Goal: Task Accomplishment & Management: Use online tool/utility

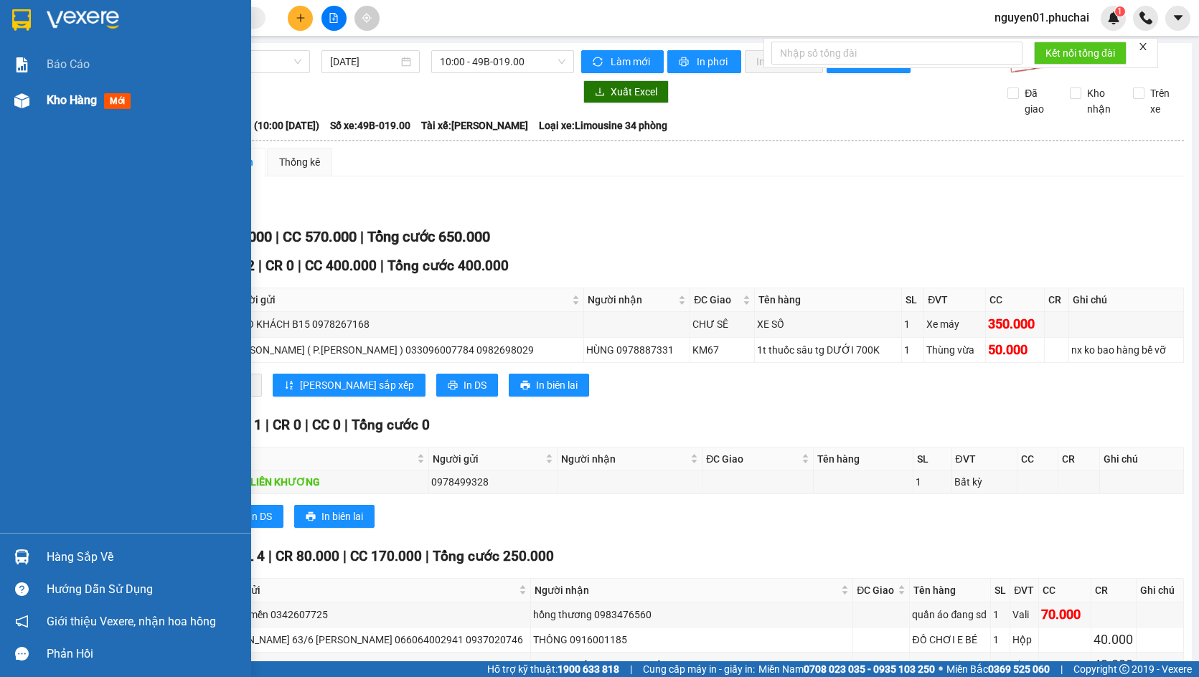
click at [26, 110] on div at bounding box center [21, 100] width 25 height 25
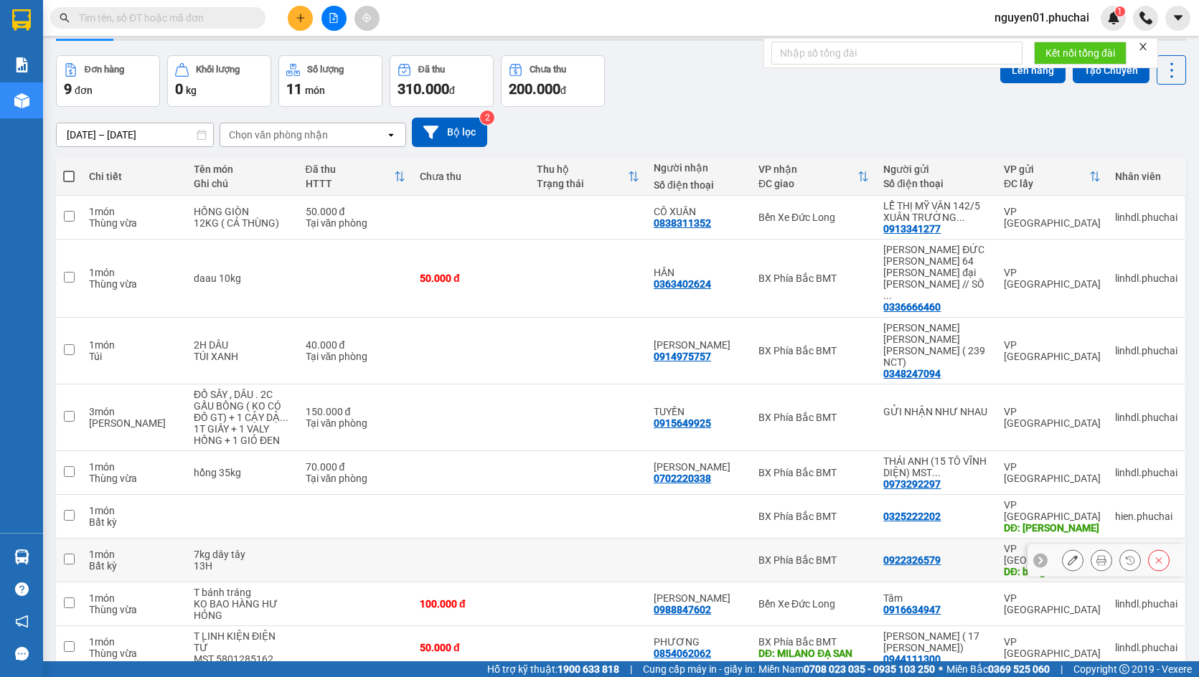
scroll to position [66, 0]
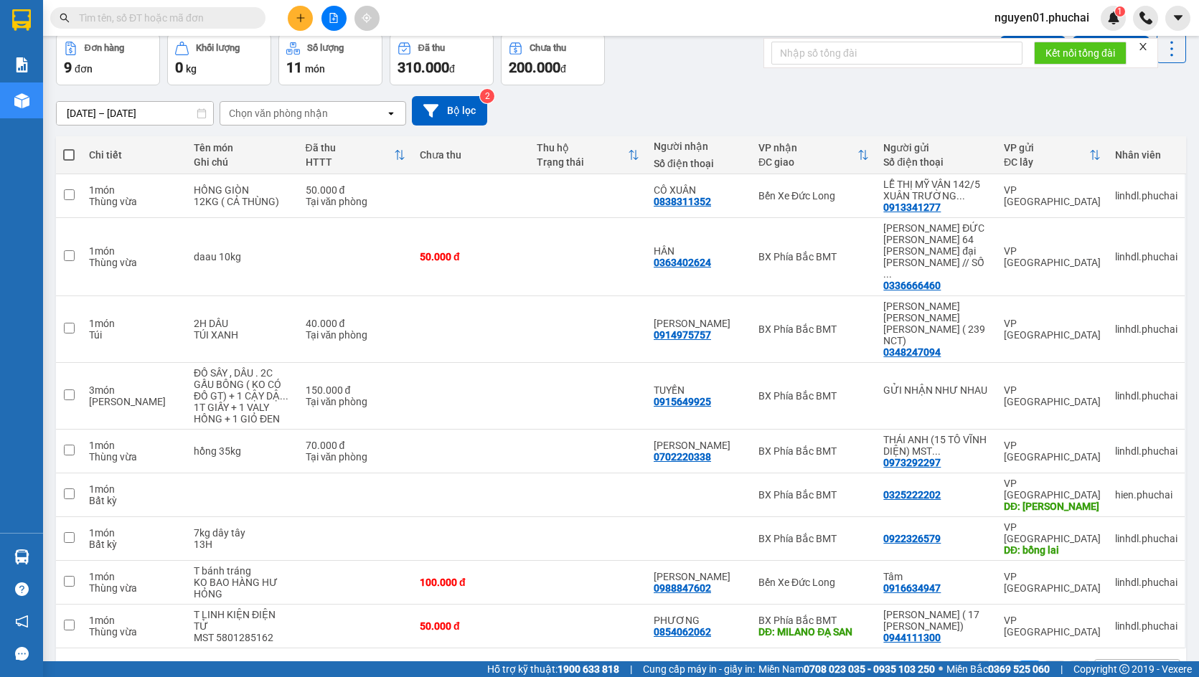
click at [72, 151] on span at bounding box center [68, 154] width 11 height 11
click at [69, 148] on input "checkbox" at bounding box center [69, 148] width 0 height 0
checkbox input "true"
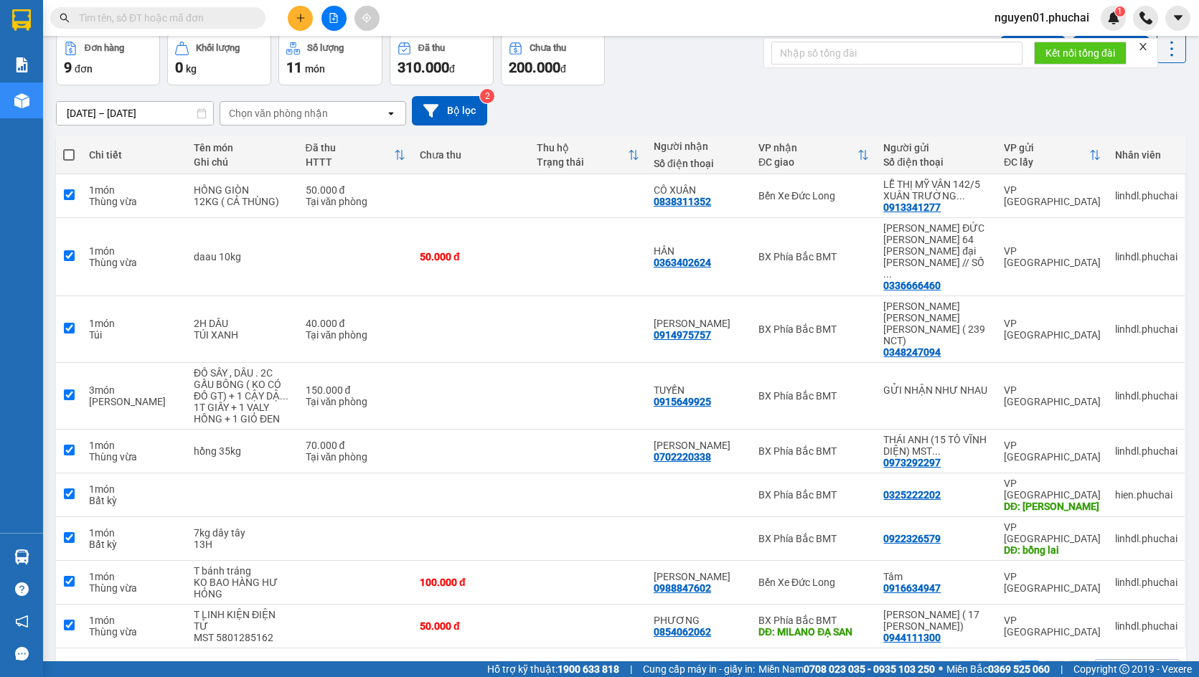
checkbox input "true"
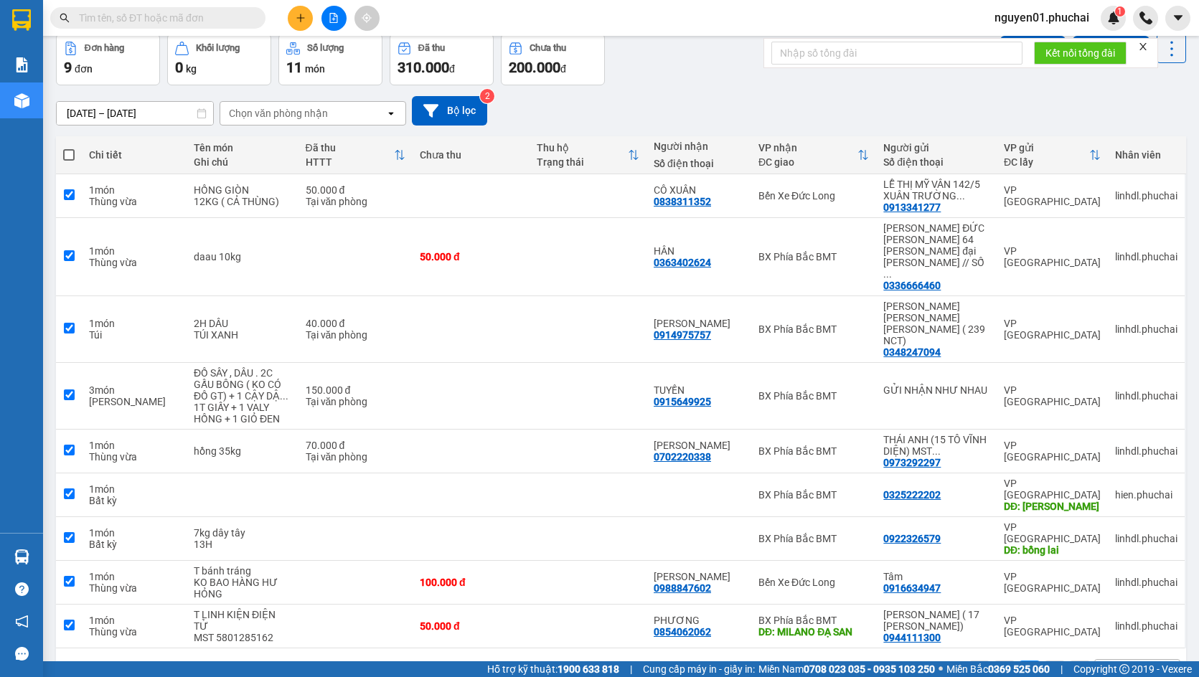
checkbox input "true"
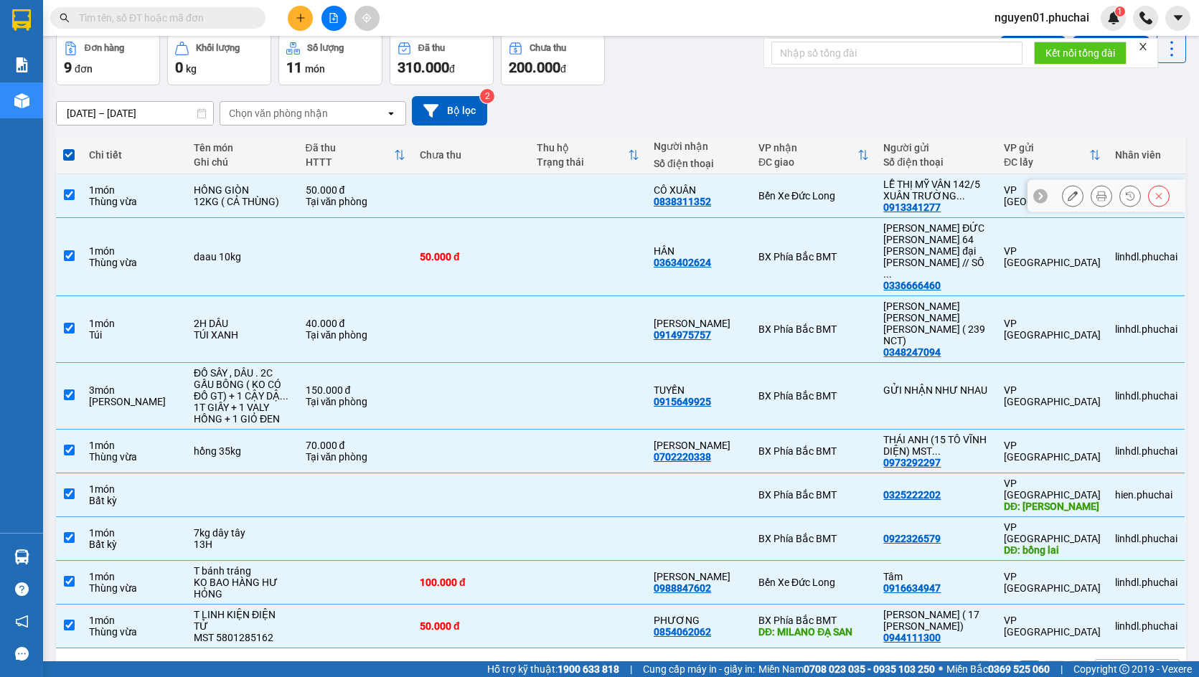
click at [70, 194] on input "checkbox" at bounding box center [69, 194] width 11 height 11
checkbox input "false"
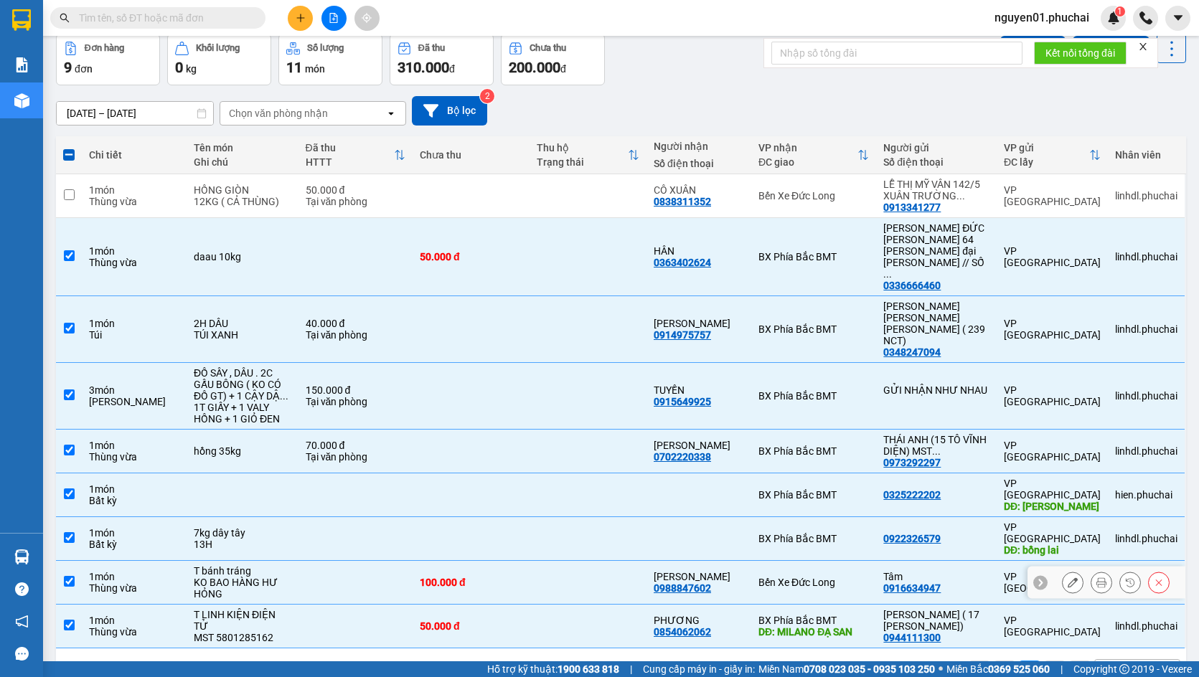
click at [73, 576] on input "checkbox" at bounding box center [69, 581] width 11 height 11
checkbox input "false"
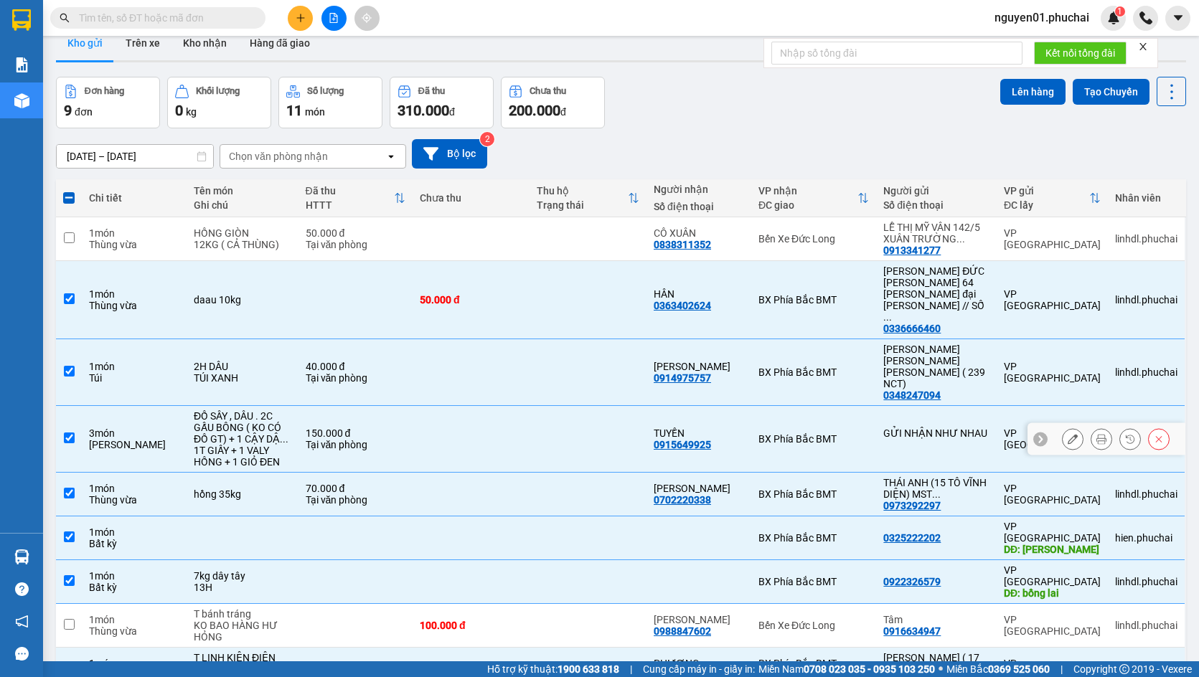
scroll to position [0, 0]
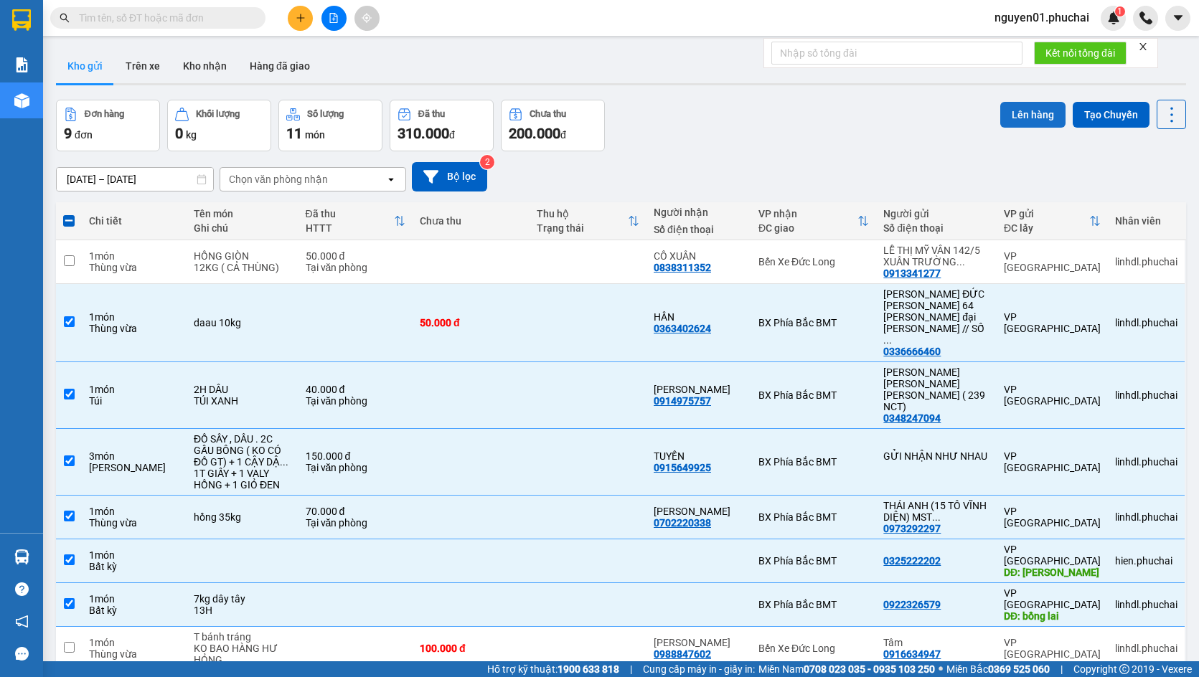
click at [1014, 111] on button "Lên hàng" at bounding box center [1032, 115] width 65 height 26
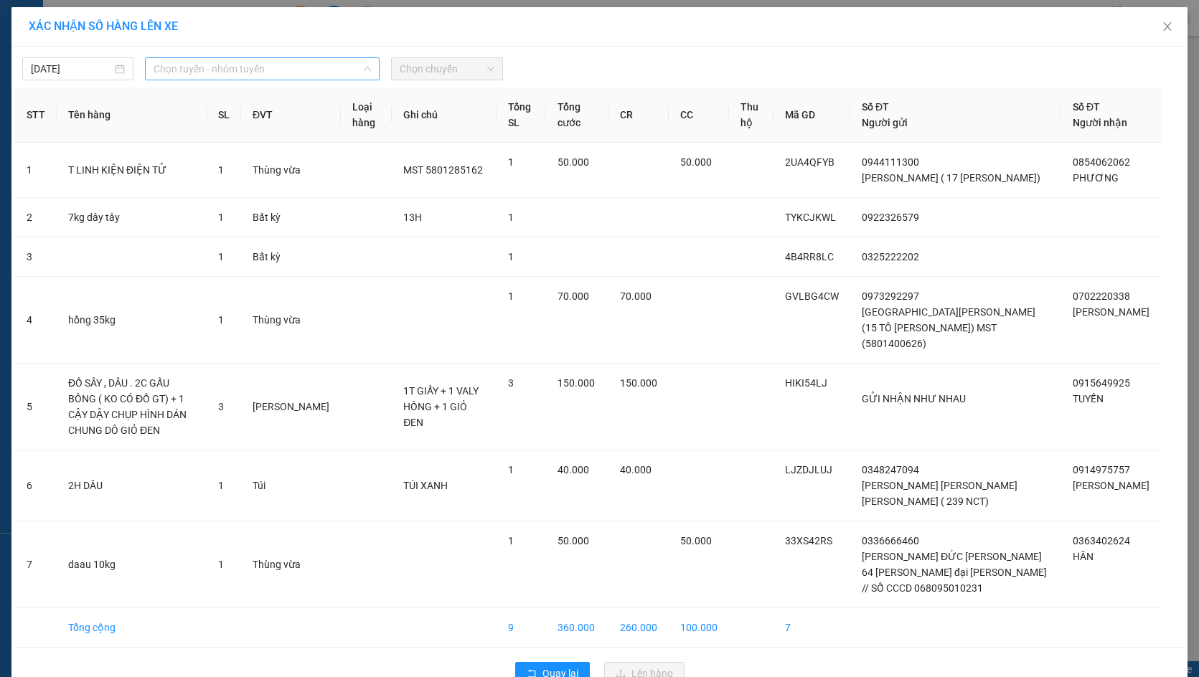
click at [300, 75] on span "Chọn tuyến - nhóm tuyến" at bounding box center [262, 69] width 217 height 22
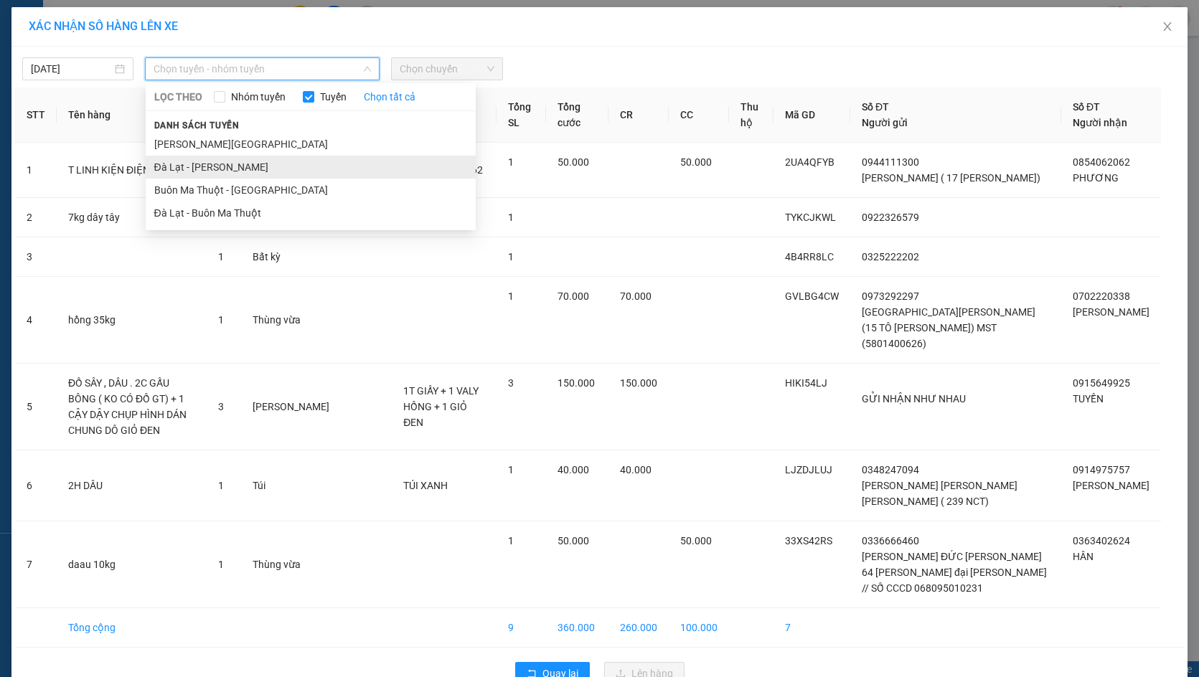
click at [220, 164] on li "Đà Lạt - [PERSON_NAME]" at bounding box center [311, 167] width 330 height 23
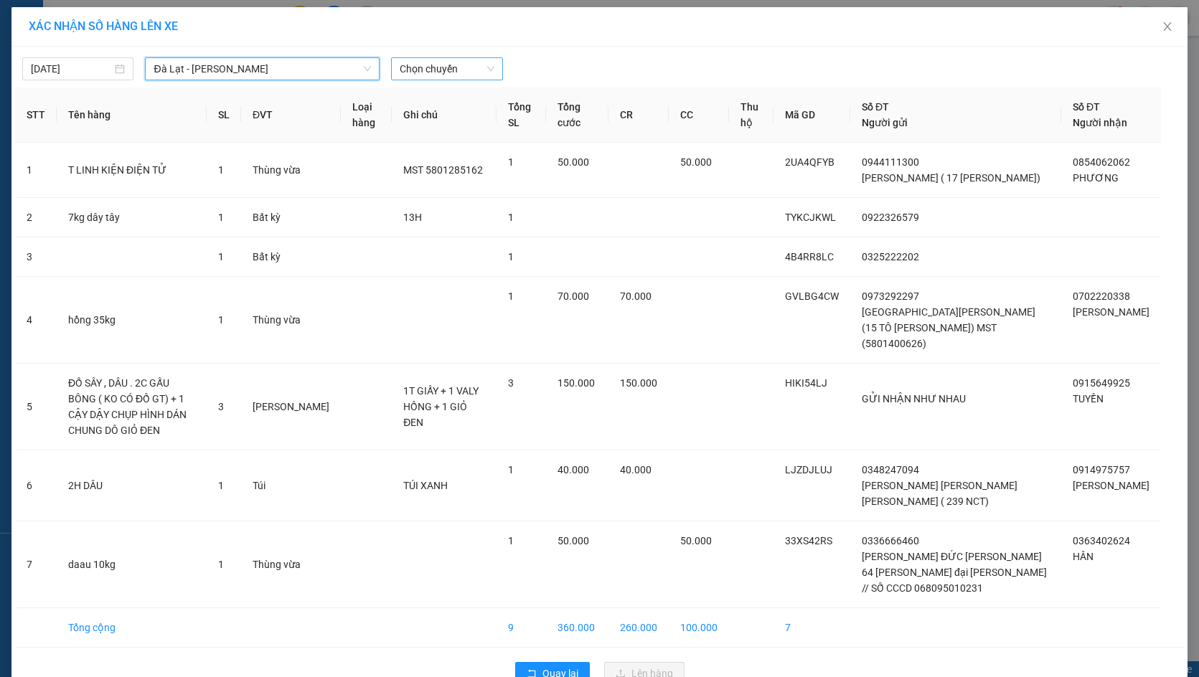
click at [470, 68] on span "Chọn chuyến" at bounding box center [447, 69] width 94 height 22
click at [288, 77] on span "Đà Lạt - [PERSON_NAME]" at bounding box center [262, 69] width 217 height 22
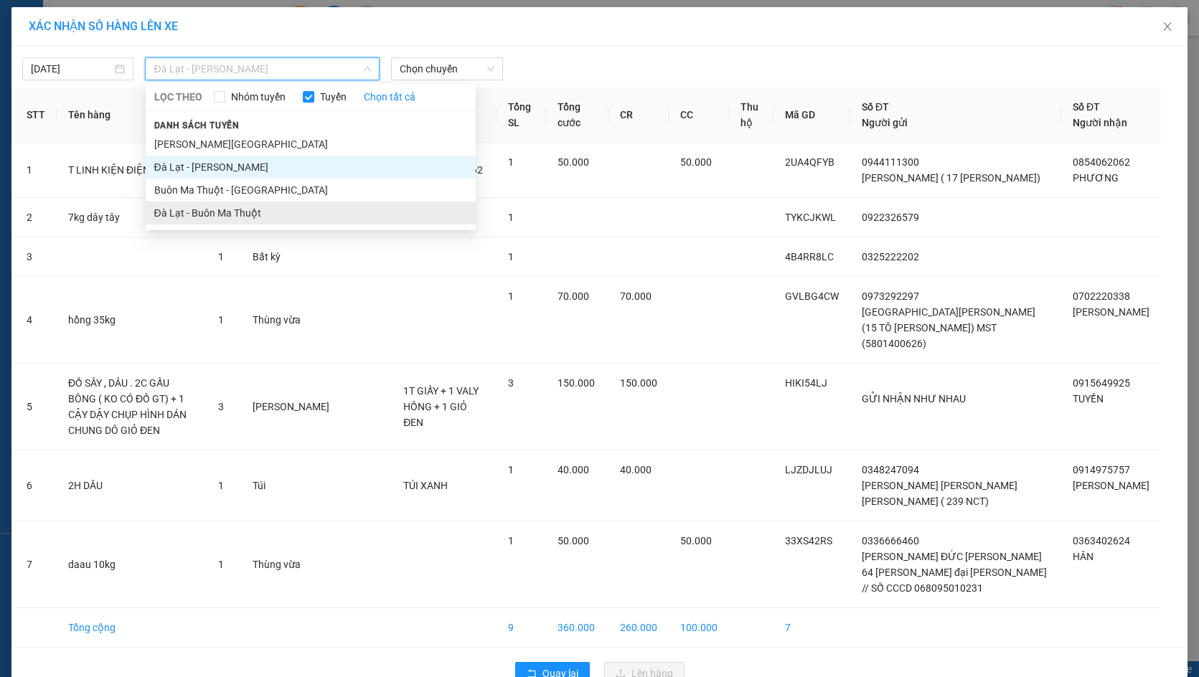
click at [202, 210] on li "Đà Lạt - Buôn Ma Thuột" at bounding box center [311, 213] width 330 height 23
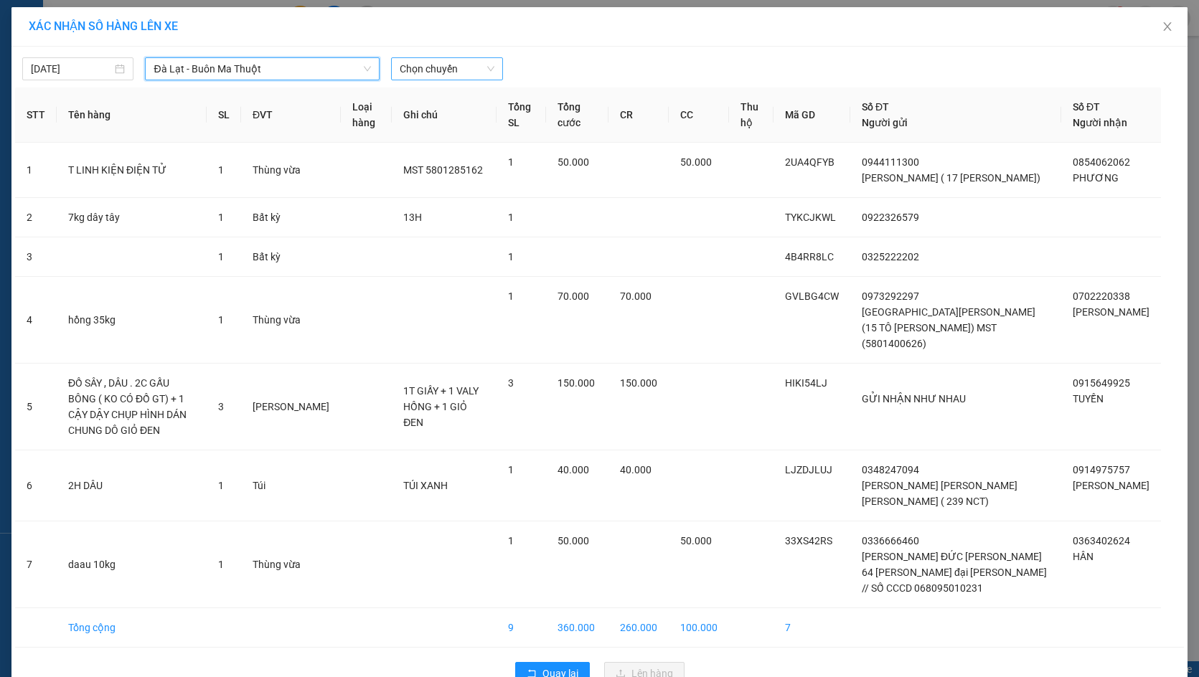
click at [458, 73] on span "Chọn chuyến" at bounding box center [447, 69] width 94 height 22
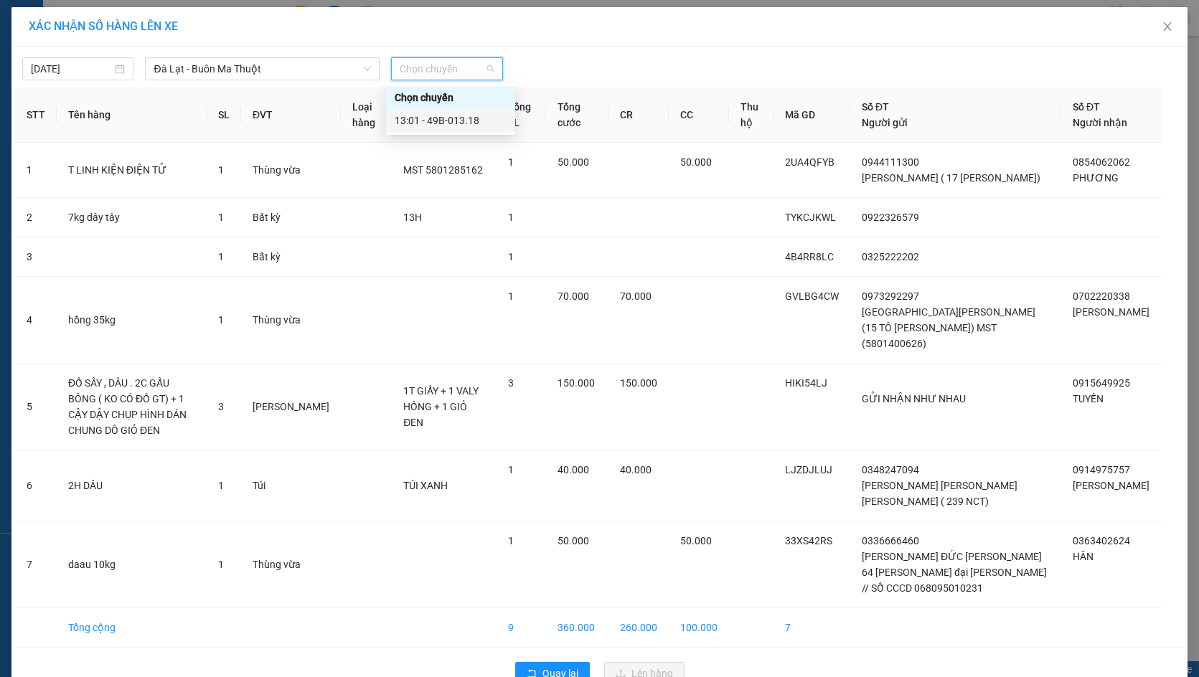
click at [438, 123] on div "13:01 - 49B-013.18" at bounding box center [451, 121] width 112 height 16
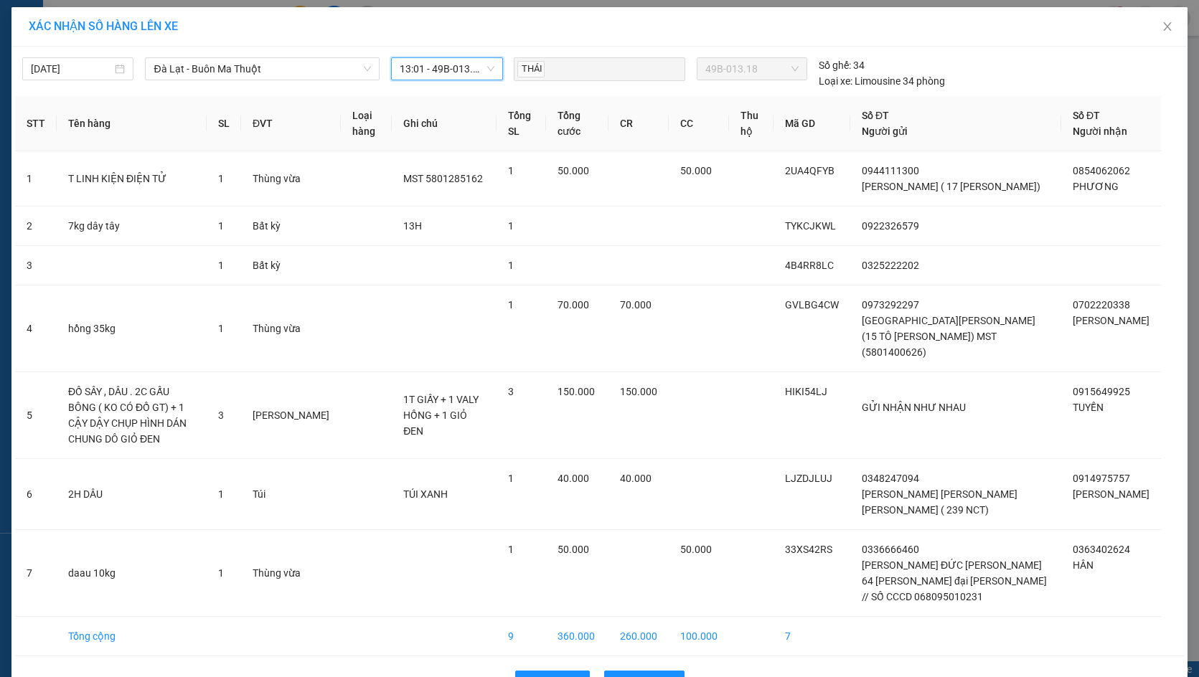
scroll to position [29, 0]
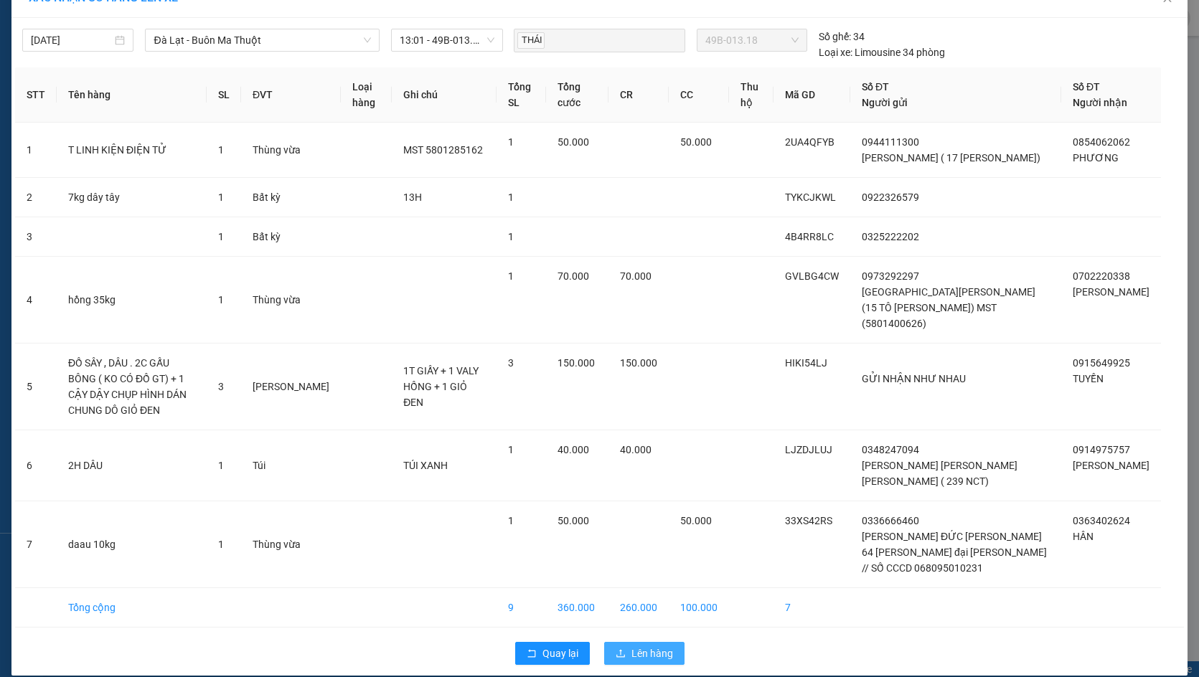
click at [636, 646] on span "Lên hàng" at bounding box center [652, 654] width 42 height 16
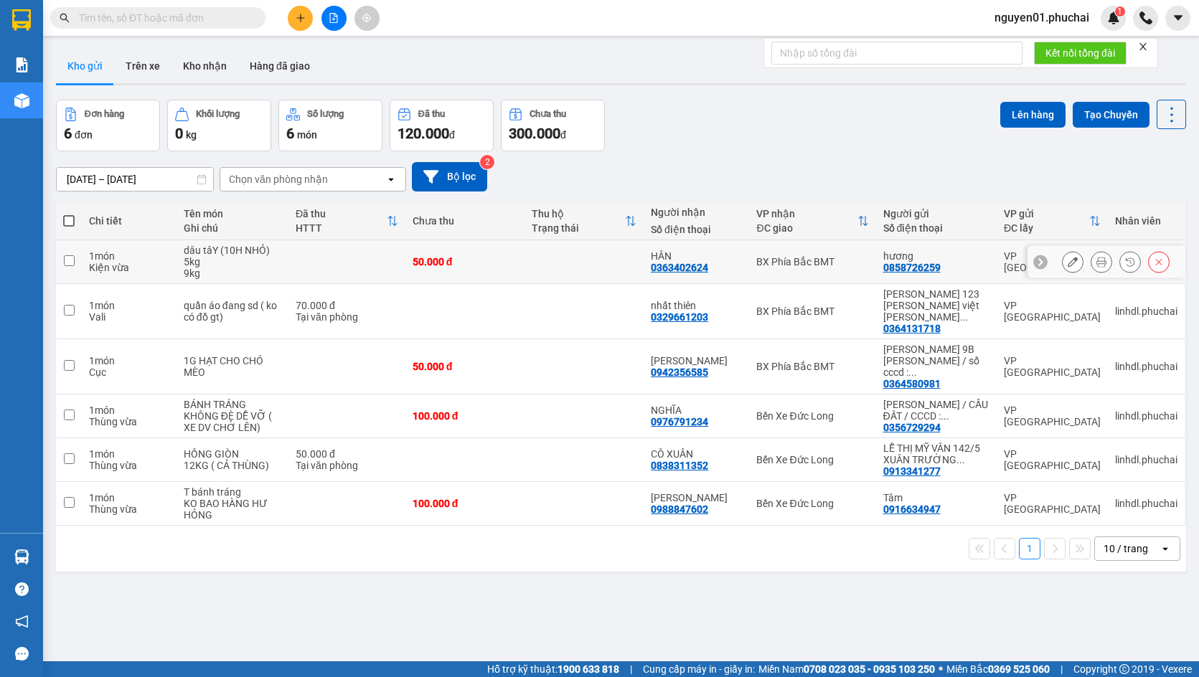
click at [72, 253] on td at bounding box center [69, 262] width 26 height 44
checkbox input "true"
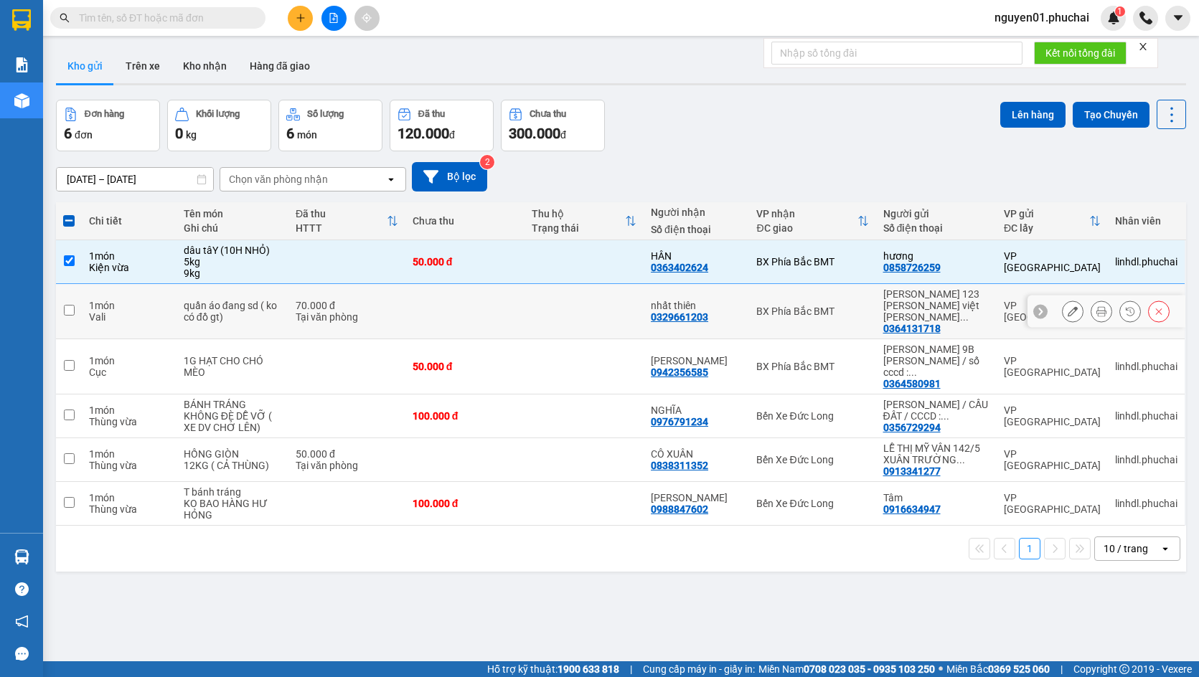
click at [72, 305] on input "checkbox" at bounding box center [69, 310] width 11 height 11
checkbox input "true"
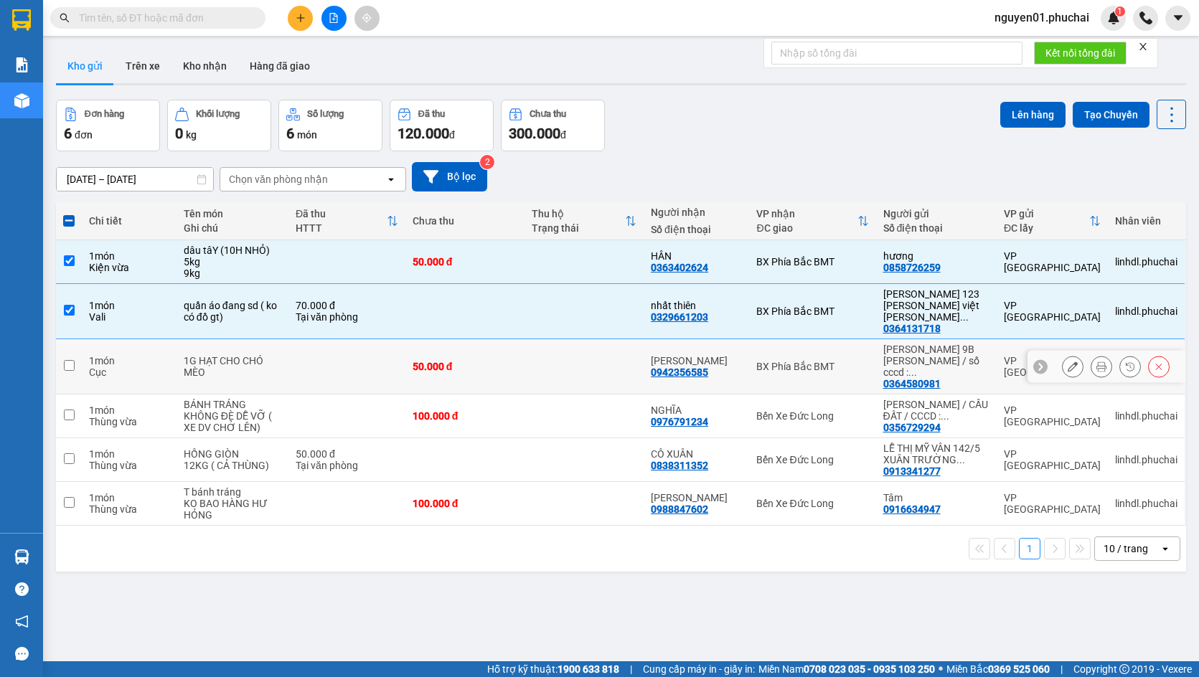
click at [68, 340] on td at bounding box center [69, 366] width 26 height 55
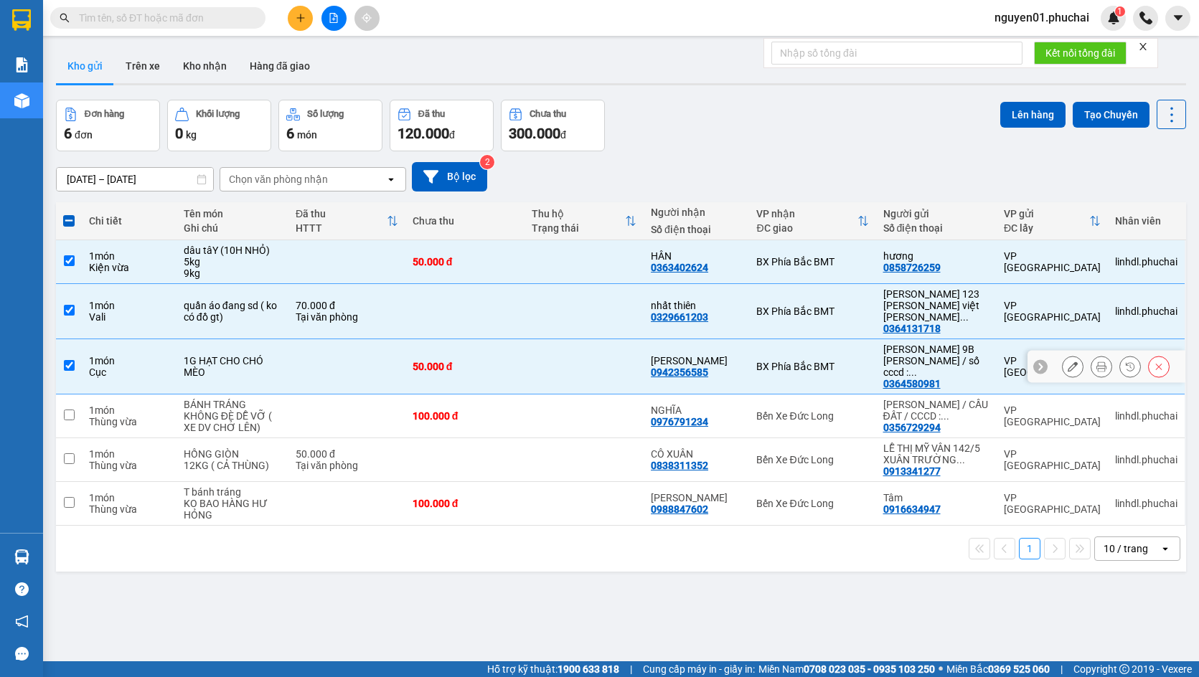
checkbox input "true"
click at [1022, 120] on button "Lên hàng" at bounding box center [1032, 115] width 65 height 26
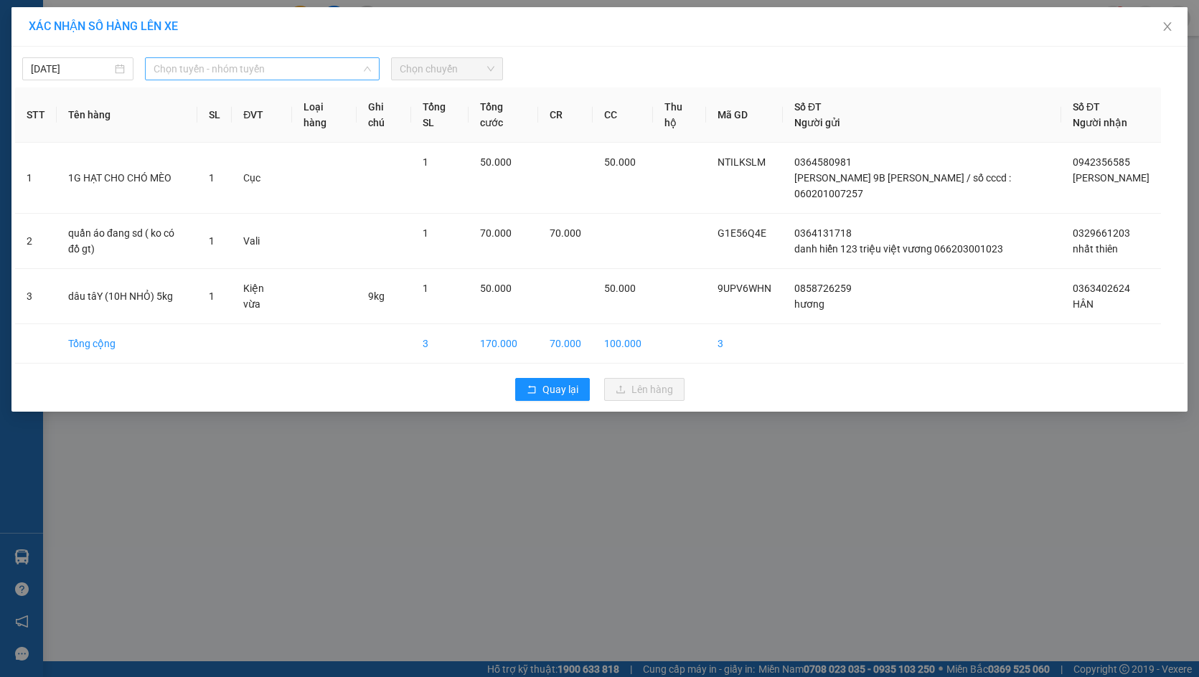
click at [260, 70] on span "Chọn tuyến - nhóm tuyến" at bounding box center [262, 69] width 217 height 22
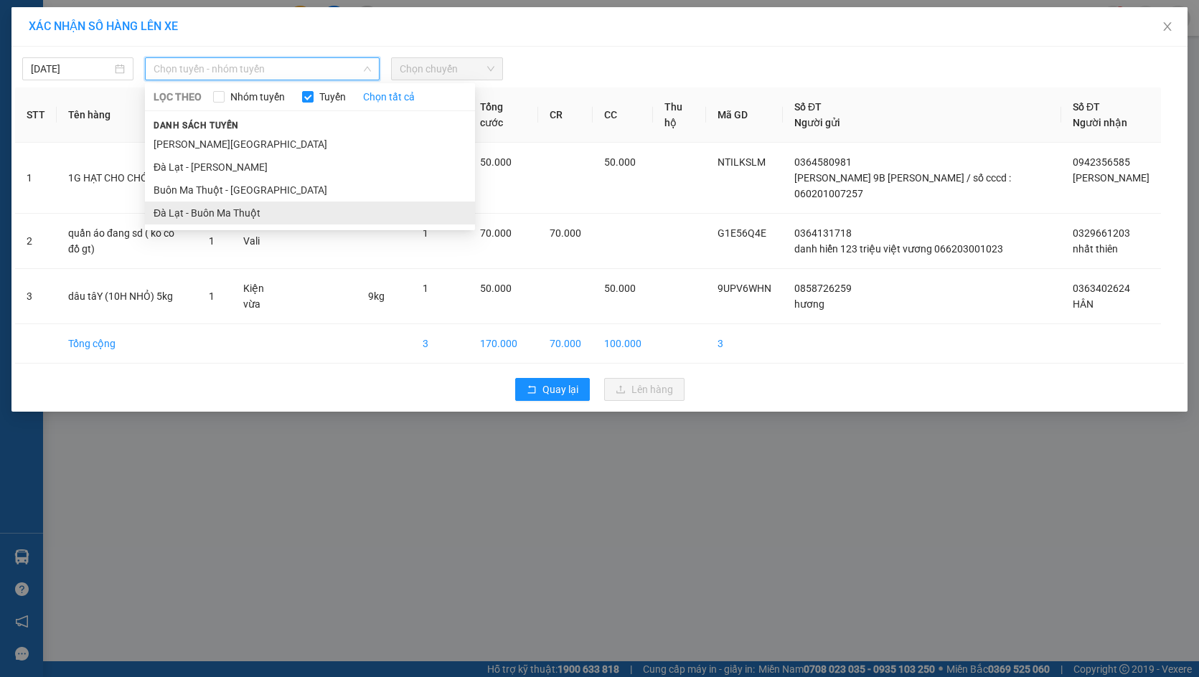
click at [238, 208] on li "Đà Lạt - Buôn Ma Thuột" at bounding box center [310, 213] width 330 height 23
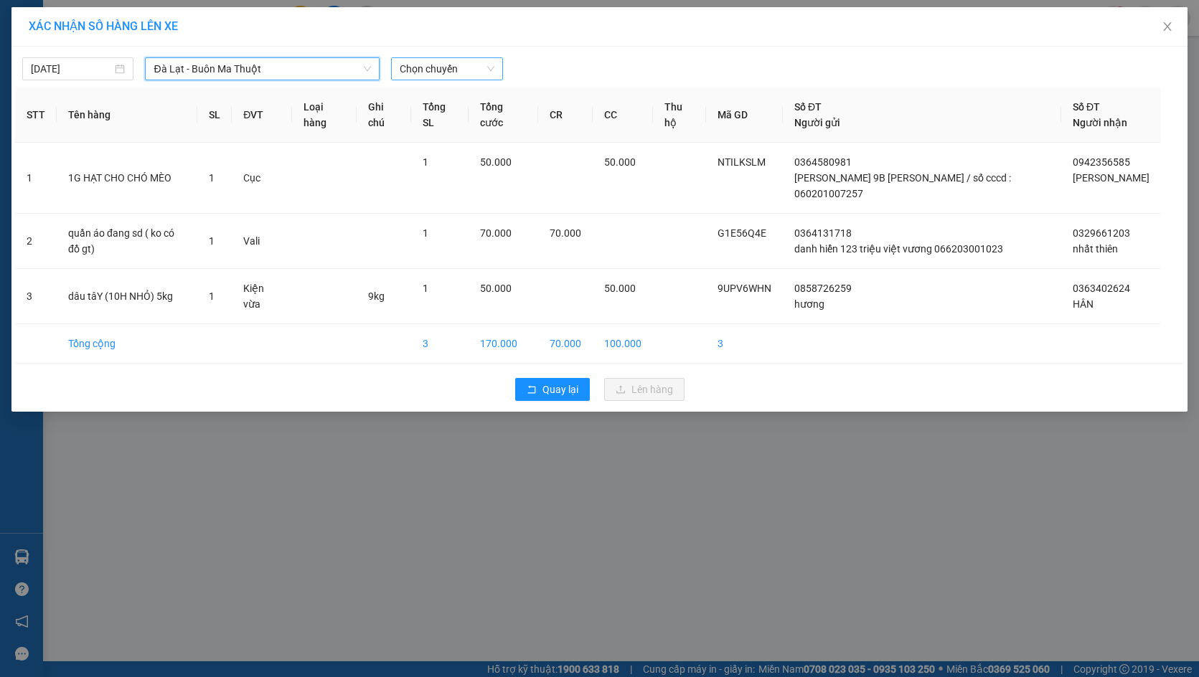
click at [417, 70] on span "Chọn chuyến" at bounding box center [447, 69] width 94 height 22
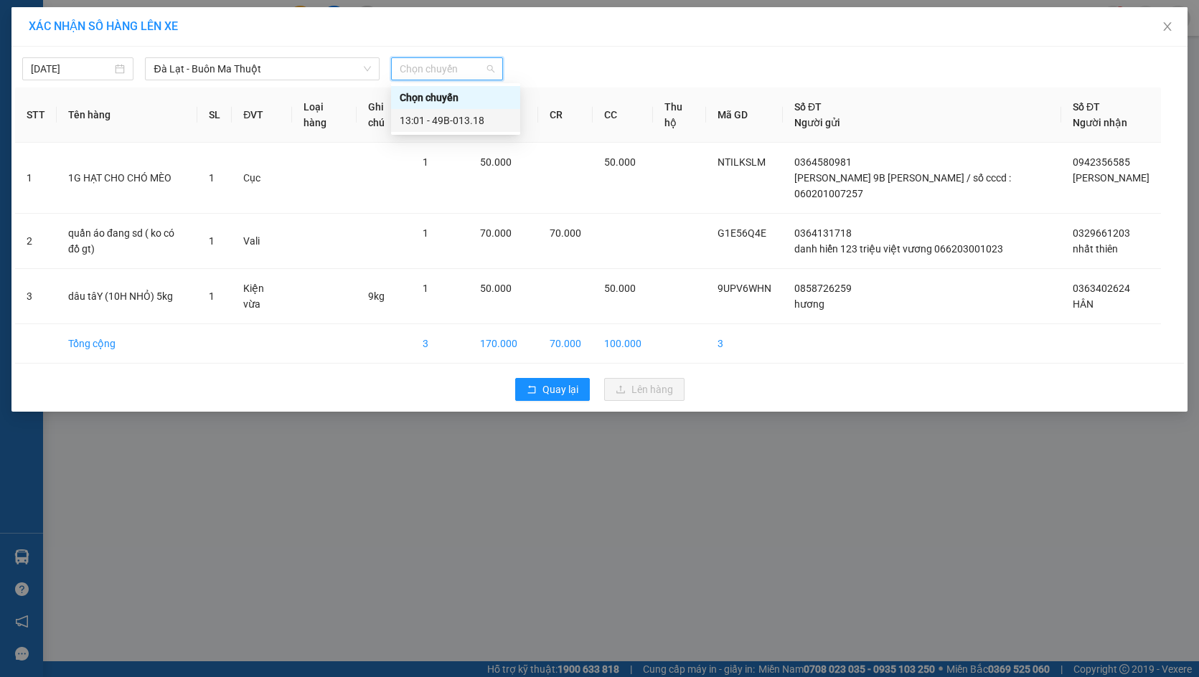
click at [418, 118] on div "13:01 - 49B-013.18" at bounding box center [456, 121] width 112 height 16
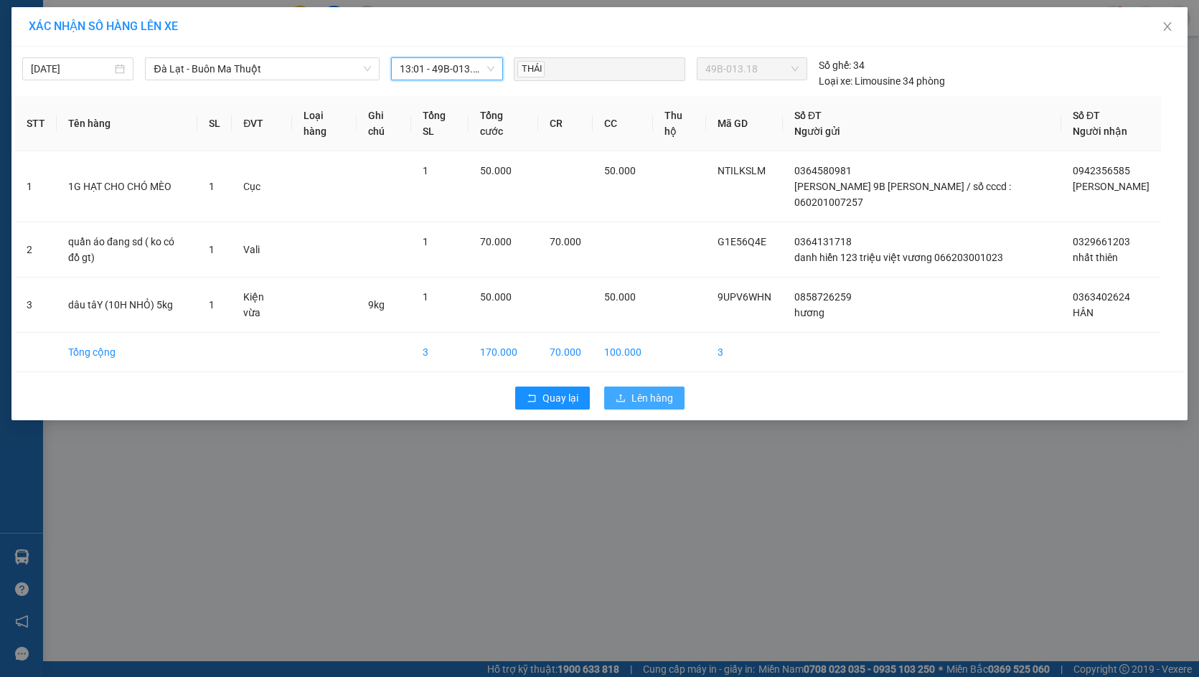
click at [631, 390] on span "Lên hàng" at bounding box center [652, 398] width 42 height 16
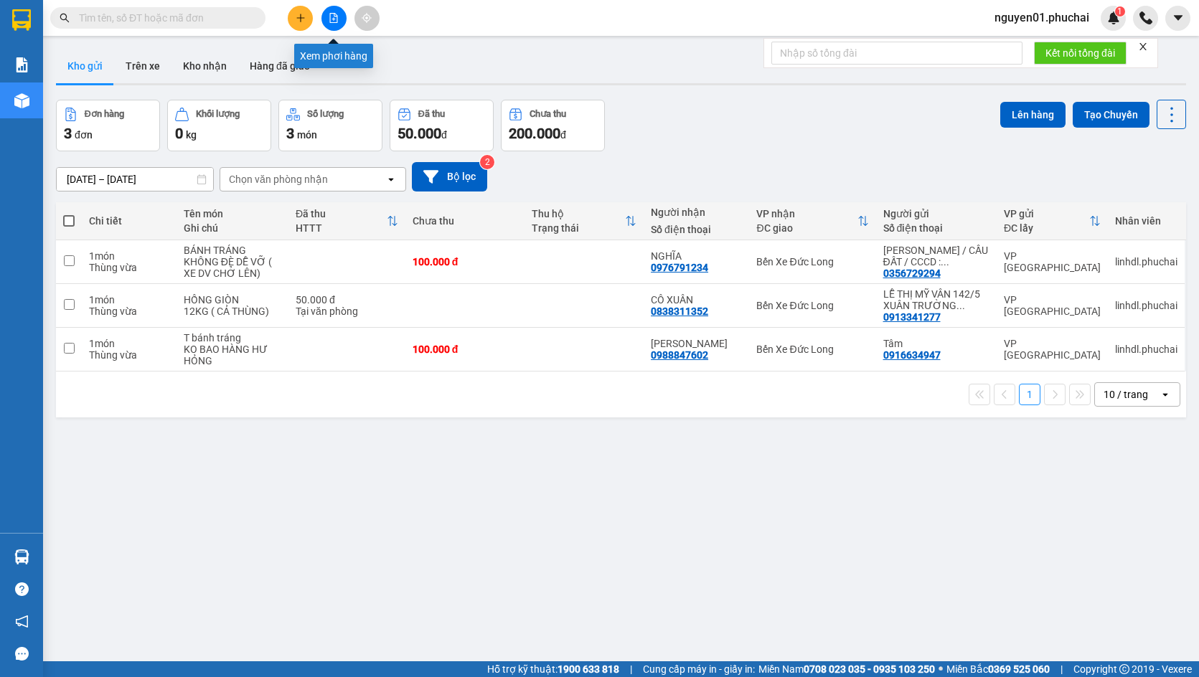
click at [338, 11] on button at bounding box center [333, 18] width 25 height 25
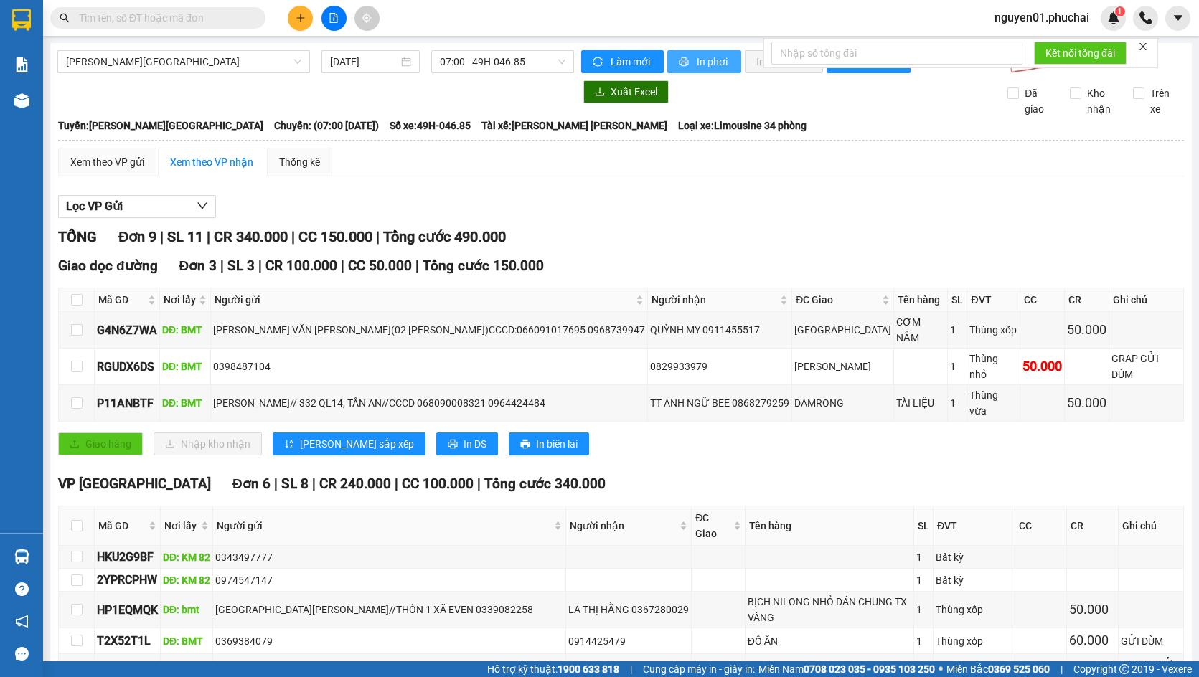
click at [697, 62] on span "In phơi" at bounding box center [713, 62] width 33 height 16
drag, startPoint x: 115, startPoint y: 60, endPoint x: 116, endPoint y: 73, distance: 13.7
click at [115, 59] on span "[PERSON_NAME][GEOGRAPHIC_DATA]" at bounding box center [183, 62] width 235 height 22
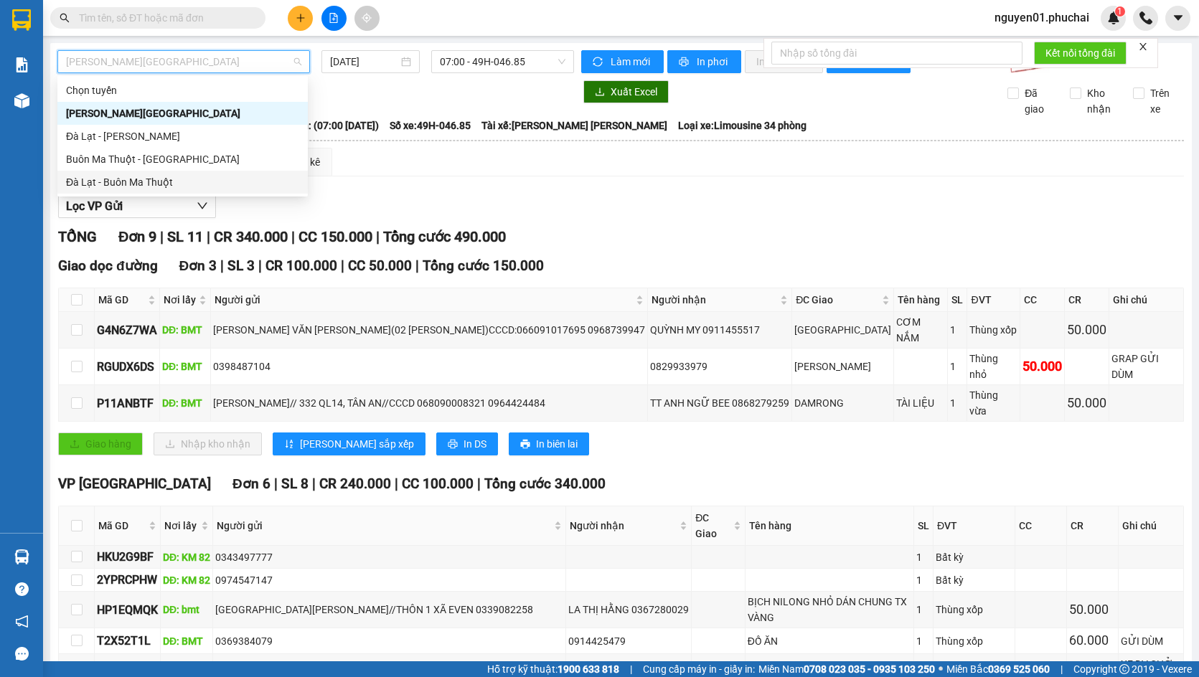
click at [110, 173] on div "Đà Lạt - Buôn Ma Thuột" at bounding box center [182, 182] width 250 height 23
type input "[DATE]"
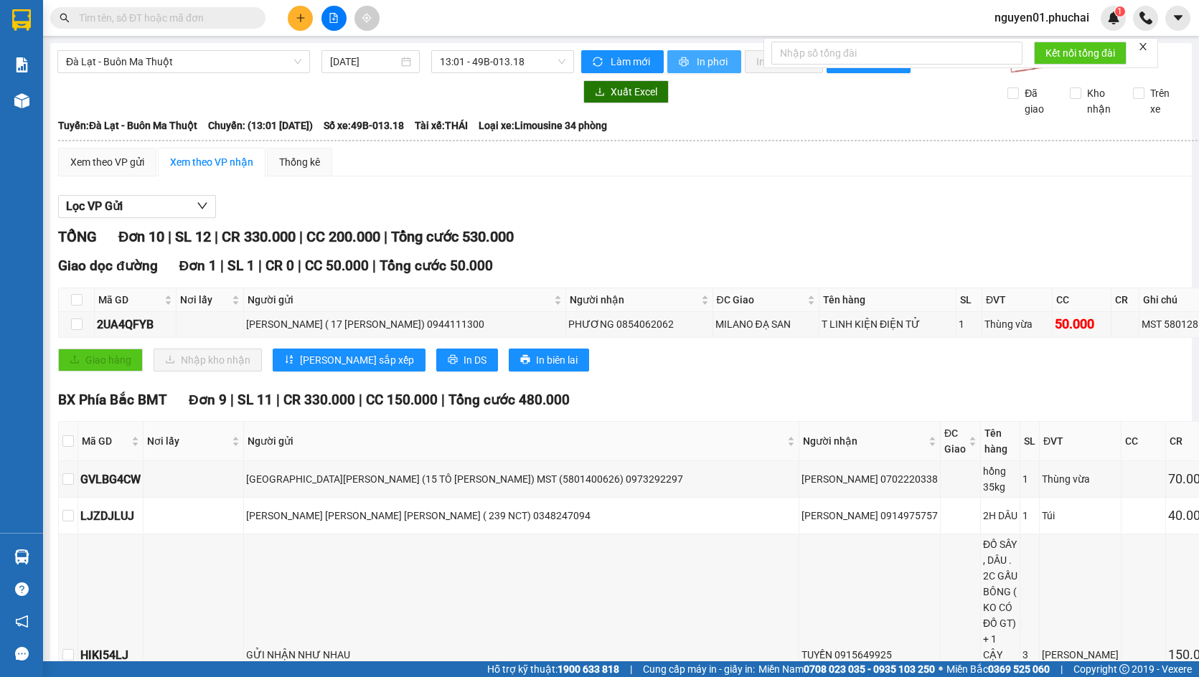
click at [697, 62] on span "In phơi" at bounding box center [713, 62] width 33 height 16
